Goal: Navigation & Orientation: Find specific page/section

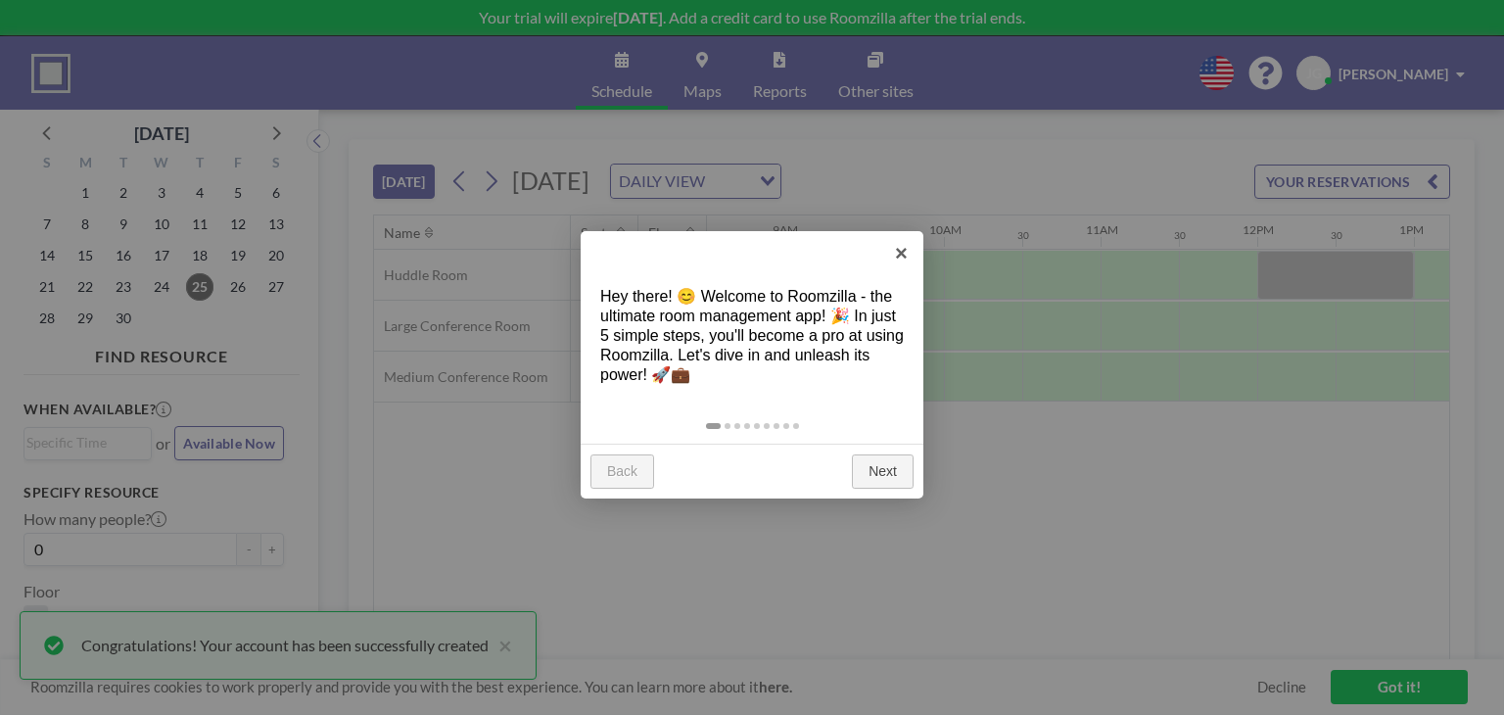
scroll to position [0, 1332]
click at [888, 474] on link "Next" at bounding box center [883, 471] width 62 height 35
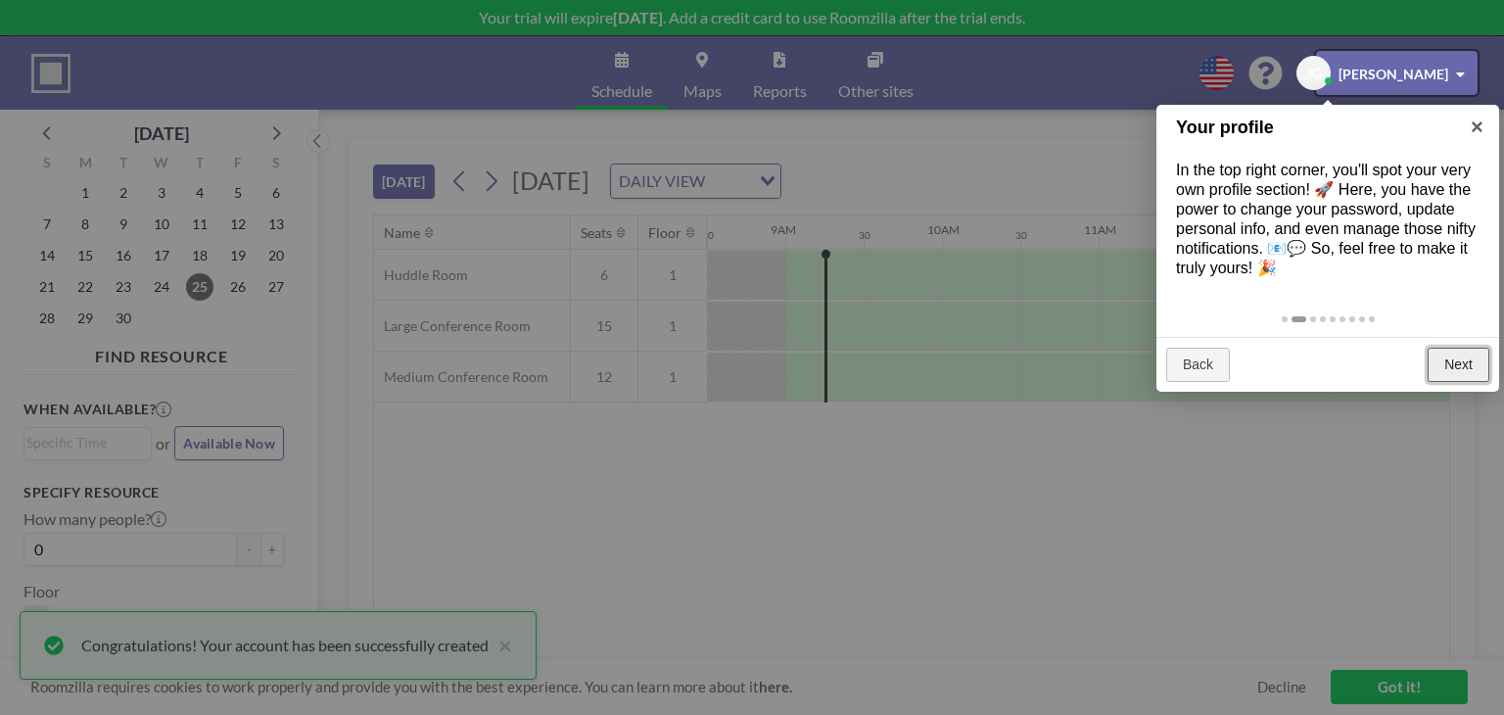
click at [1461, 359] on link "Next" at bounding box center [1459, 365] width 62 height 35
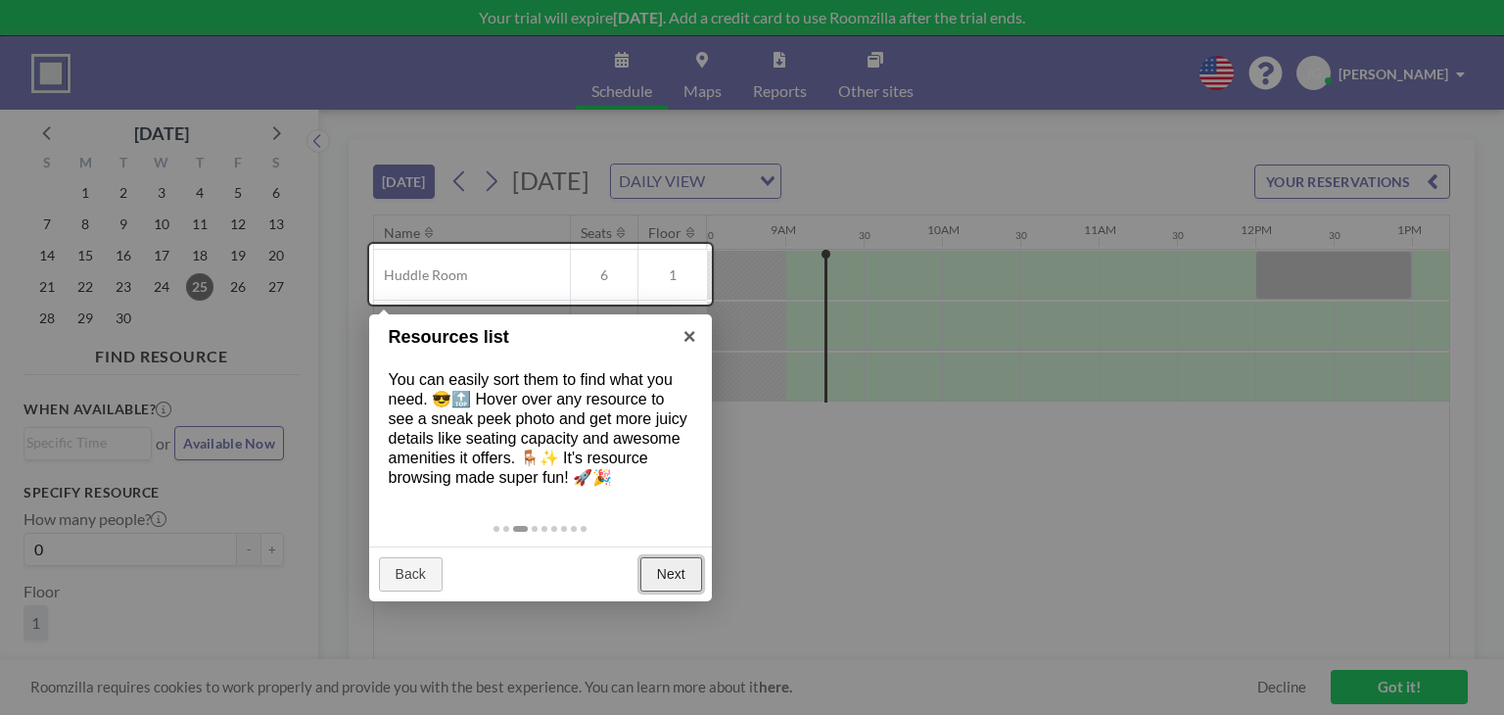
click at [693, 569] on link "Next" at bounding box center [671, 574] width 62 height 35
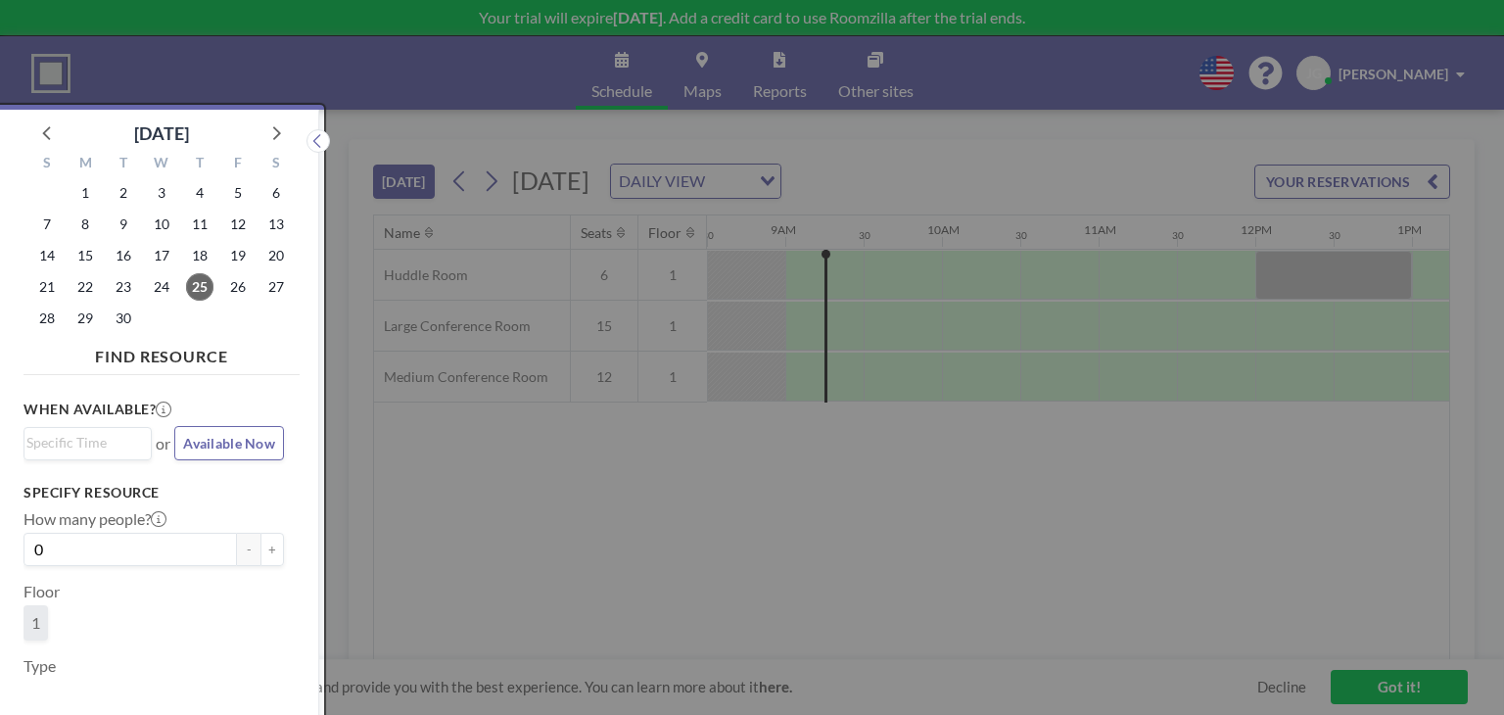
scroll to position [4, 0]
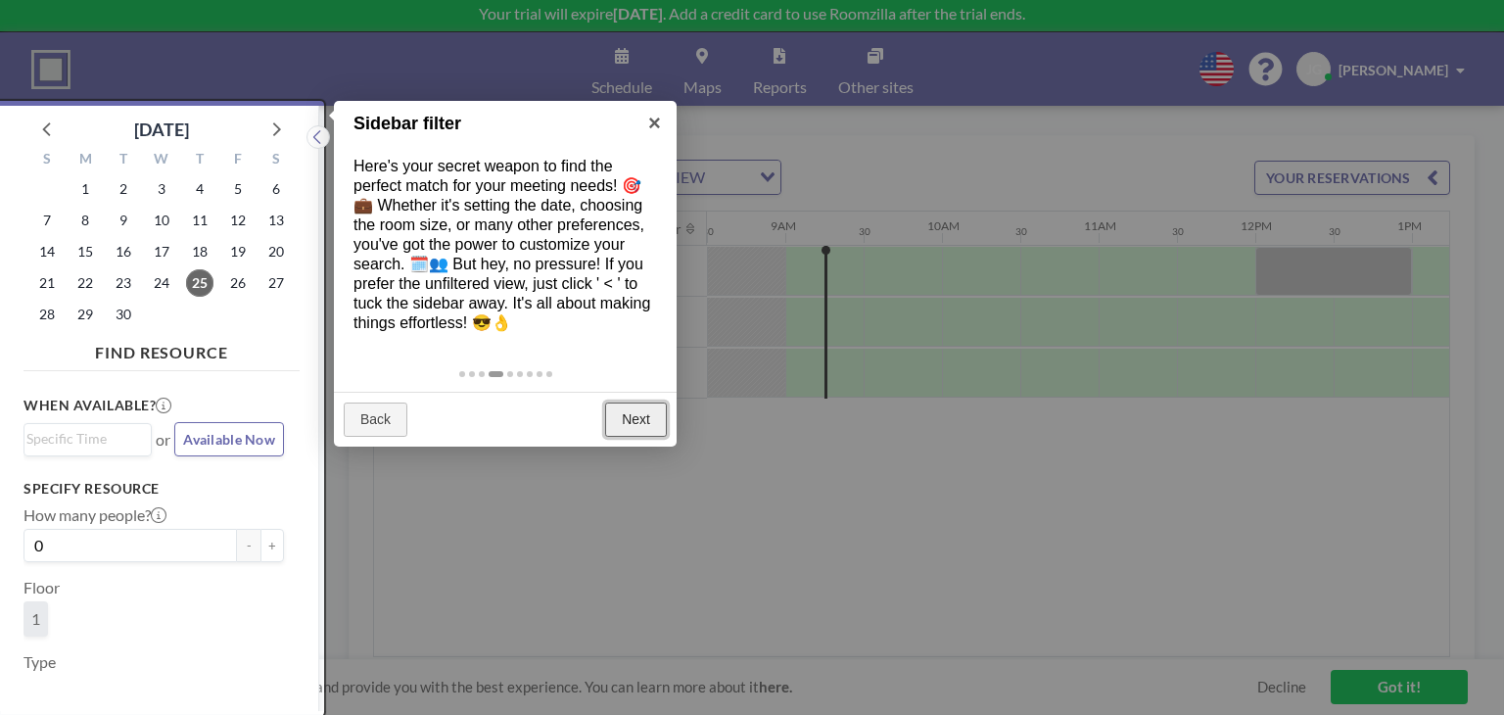
click at [642, 413] on link "Next" at bounding box center [636, 419] width 62 height 35
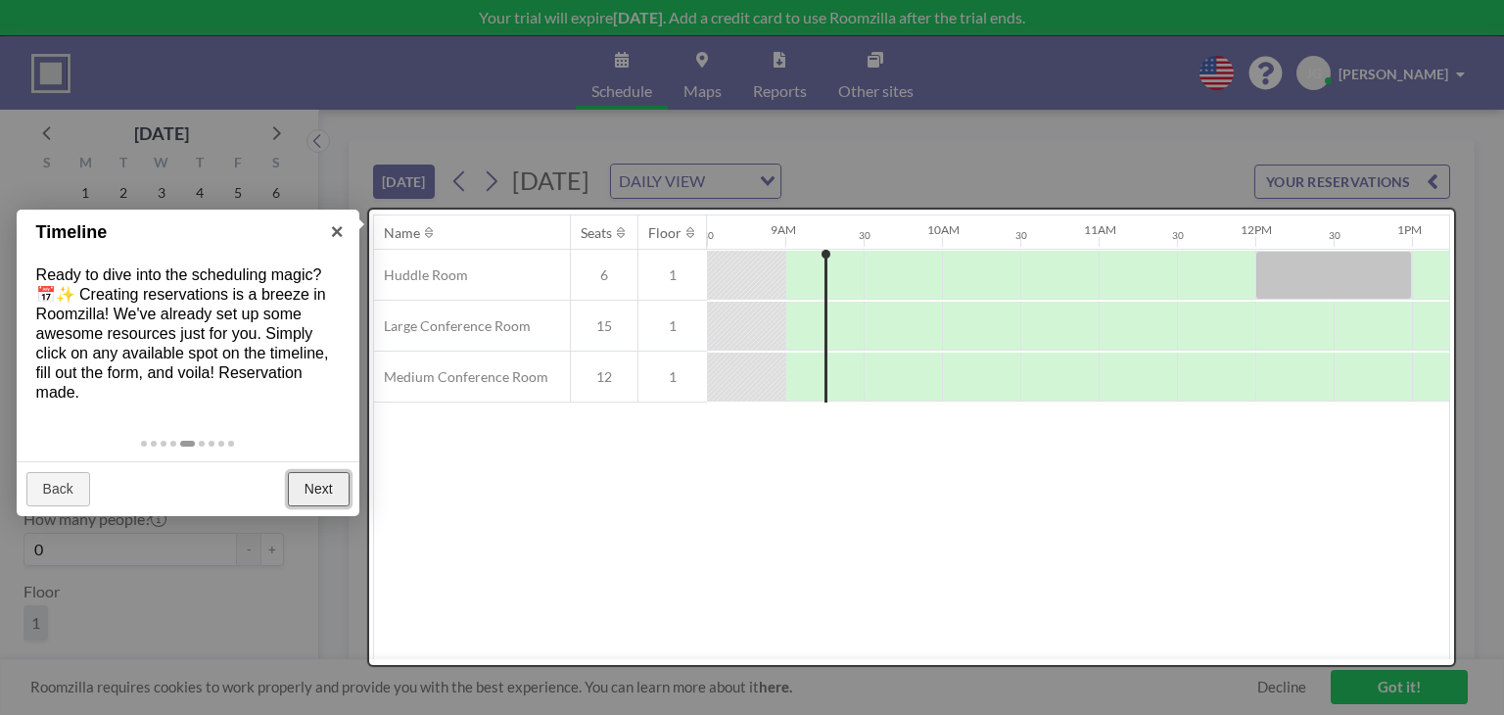
click at [329, 487] on link "Next" at bounding box center [319, 489] width 62 height 35
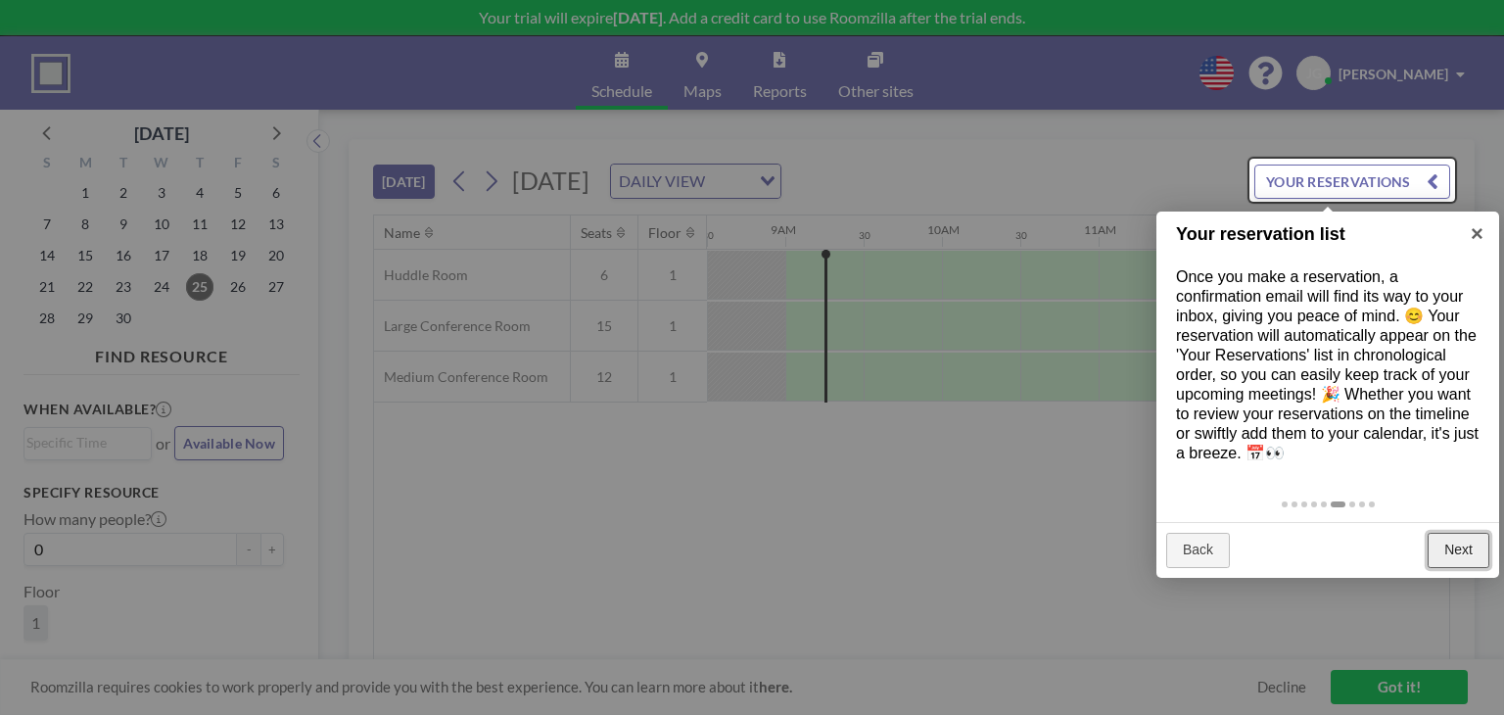
click at [1470, 551] on link "Next" at bounding box center [1459, 550] width 62 height 35
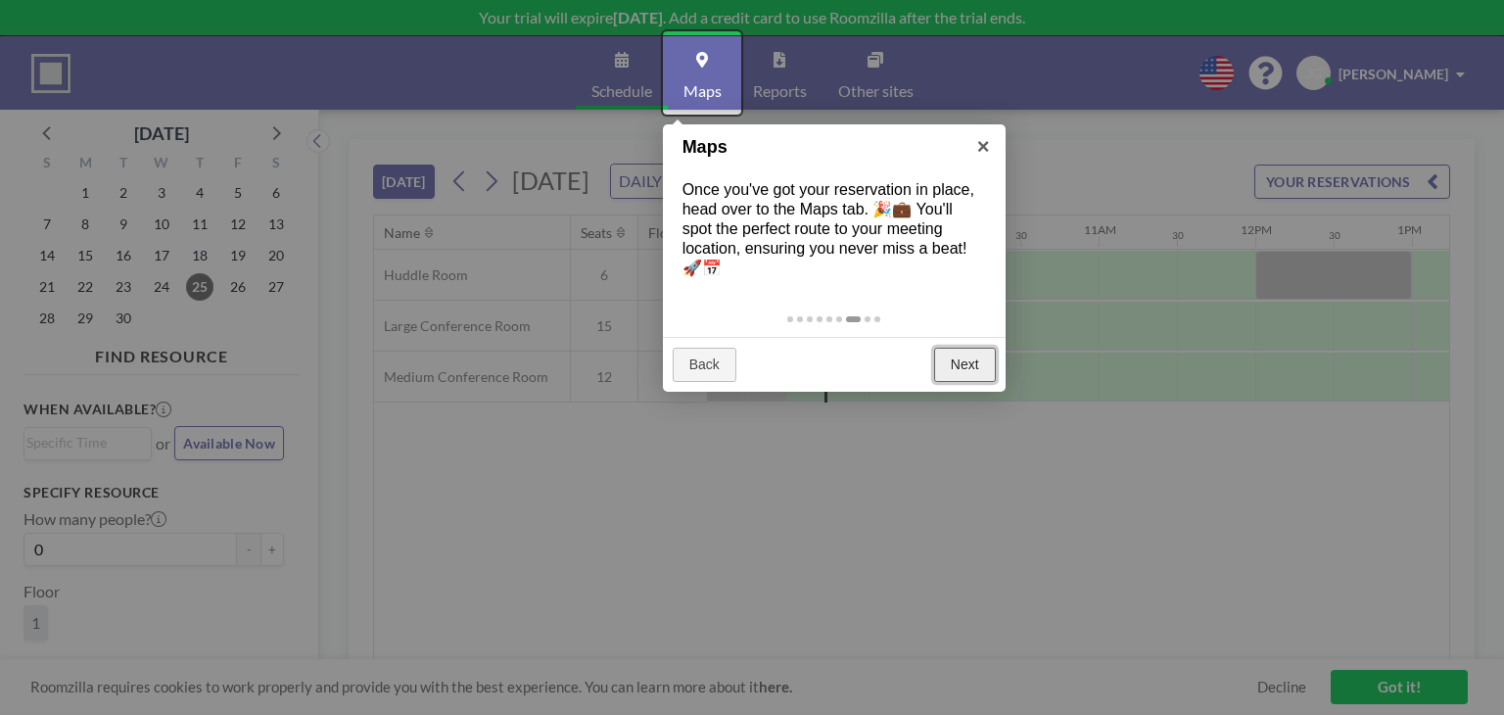
click at [978, 362] on link "Next" at bounding box center [965, 365] width 62 height 35
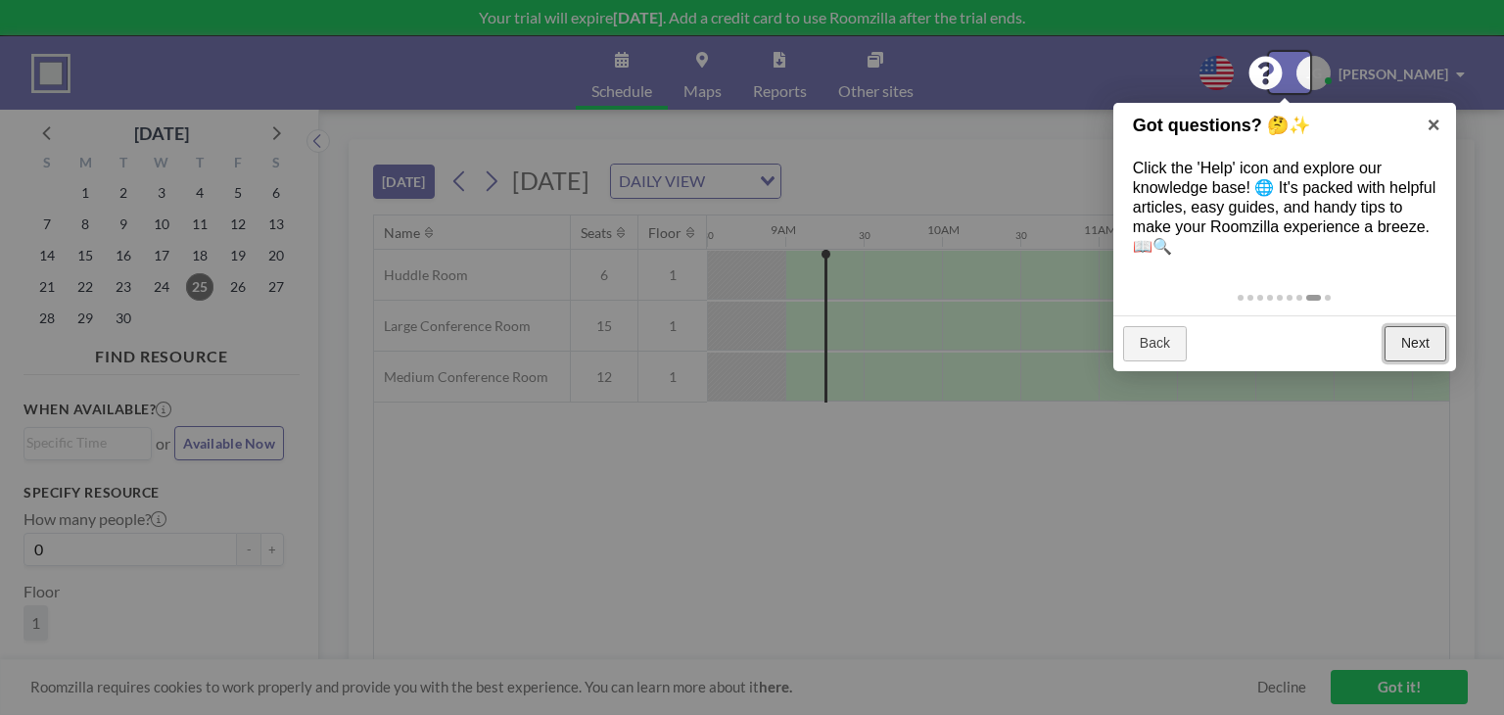
click at [1431, 346] on link "Next" at bounding box center [1416, 343] width 62 height 35
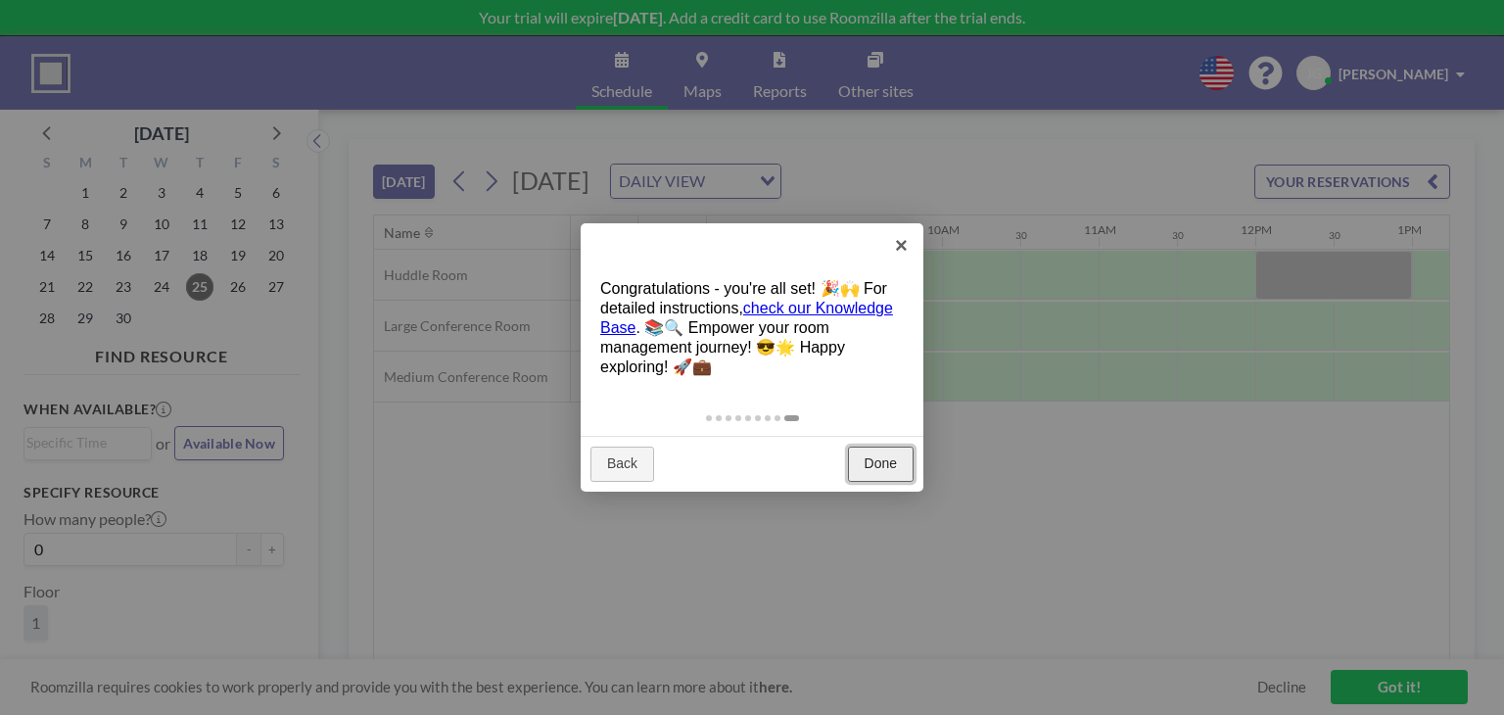
click at [875, 458] on link "Done" at bounding box center [881, 464] width 66 height 35
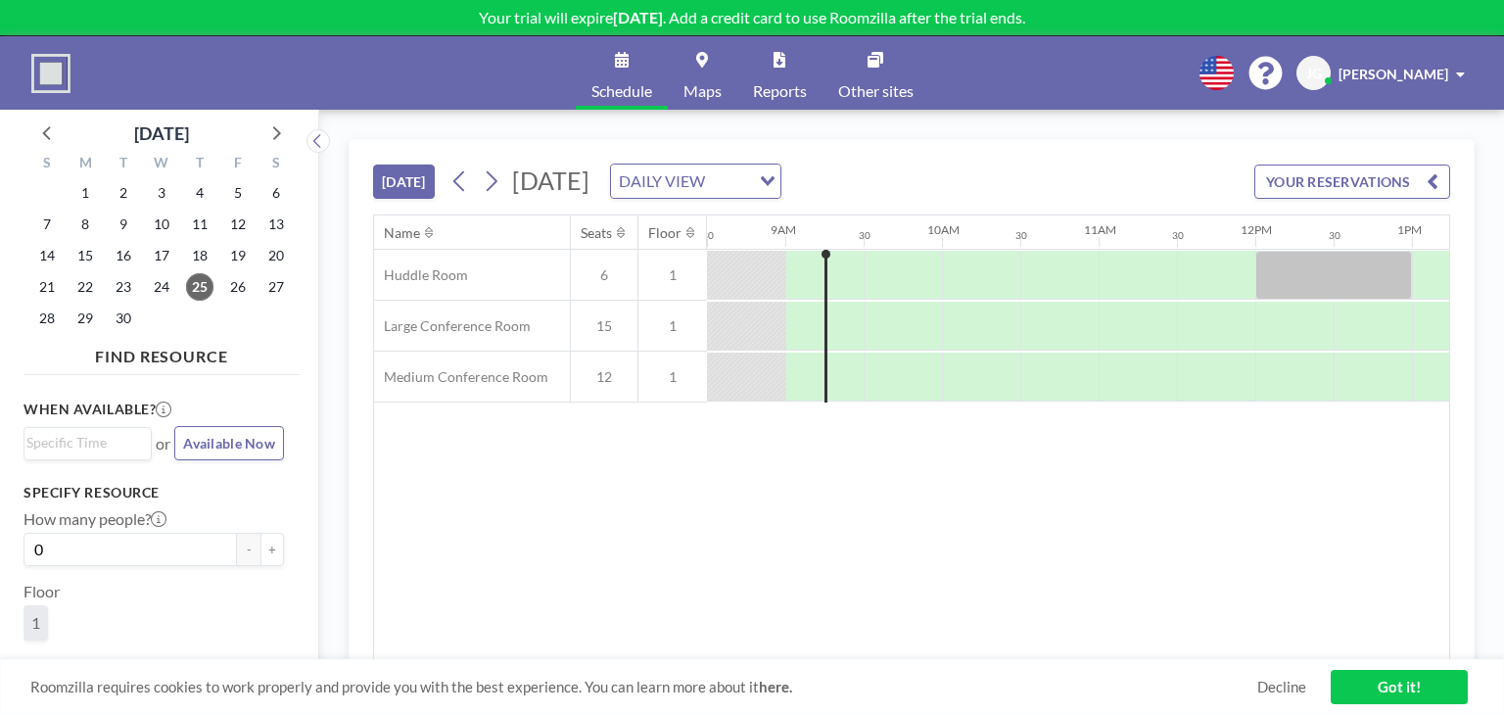
click at [689, 79] on link "Maps" at bounding box center [703, 72] width 70 height 73
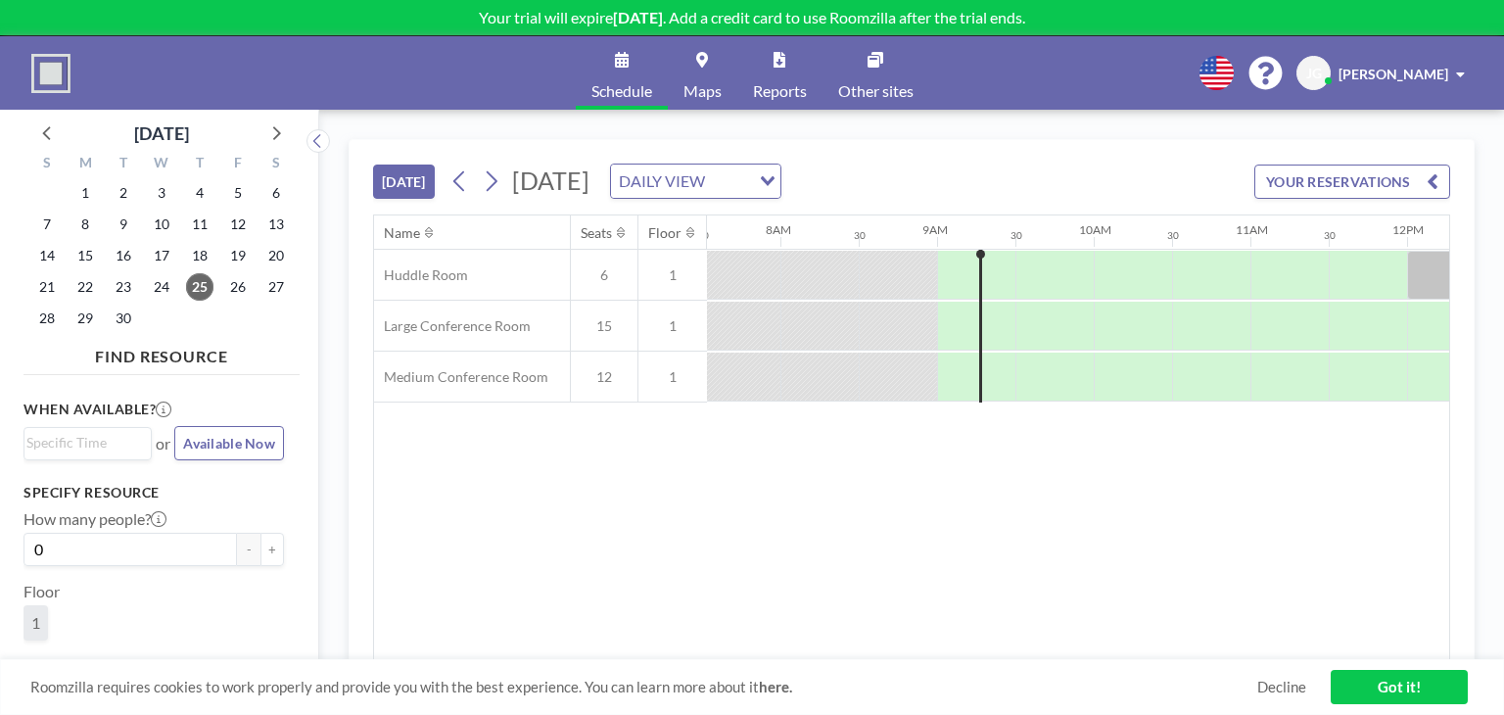
scroll to position [0, 1136]
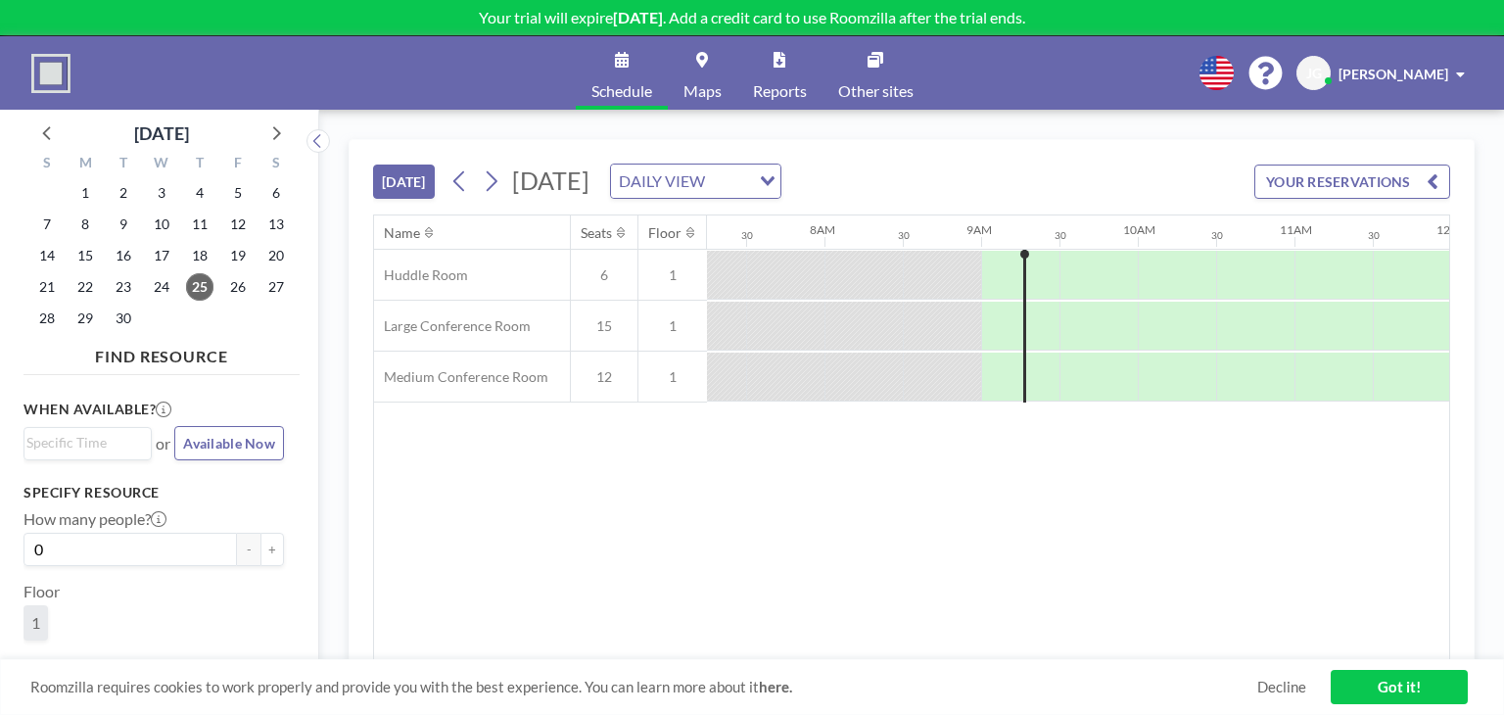
click at [706, 62] on icon at bounding box center [702, 60] width 12 height 16
